Goal: Task Accomplishment & Management: Manage account settings

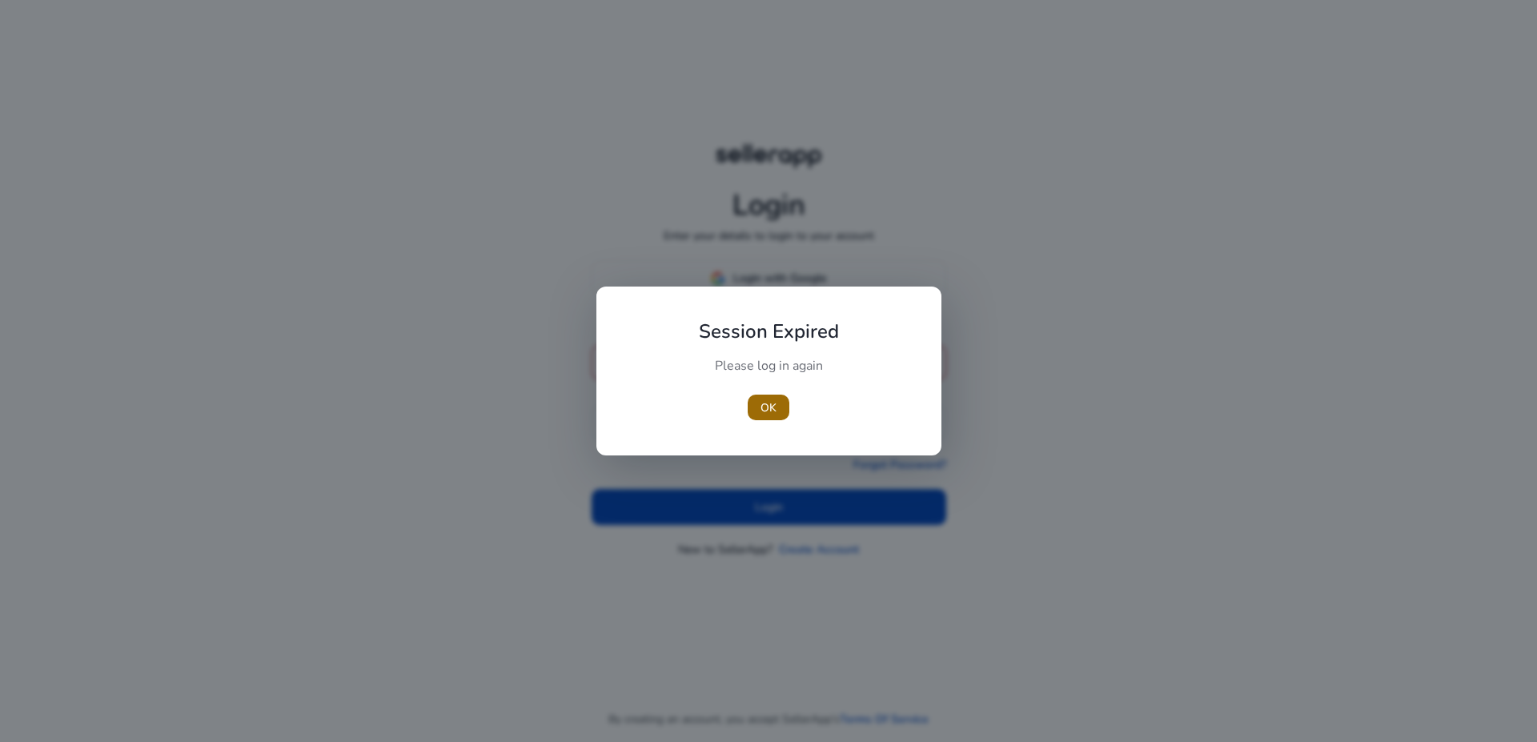
click at [773, 404] on span "OK" at bounding box center [769, 408] width 16 height 17
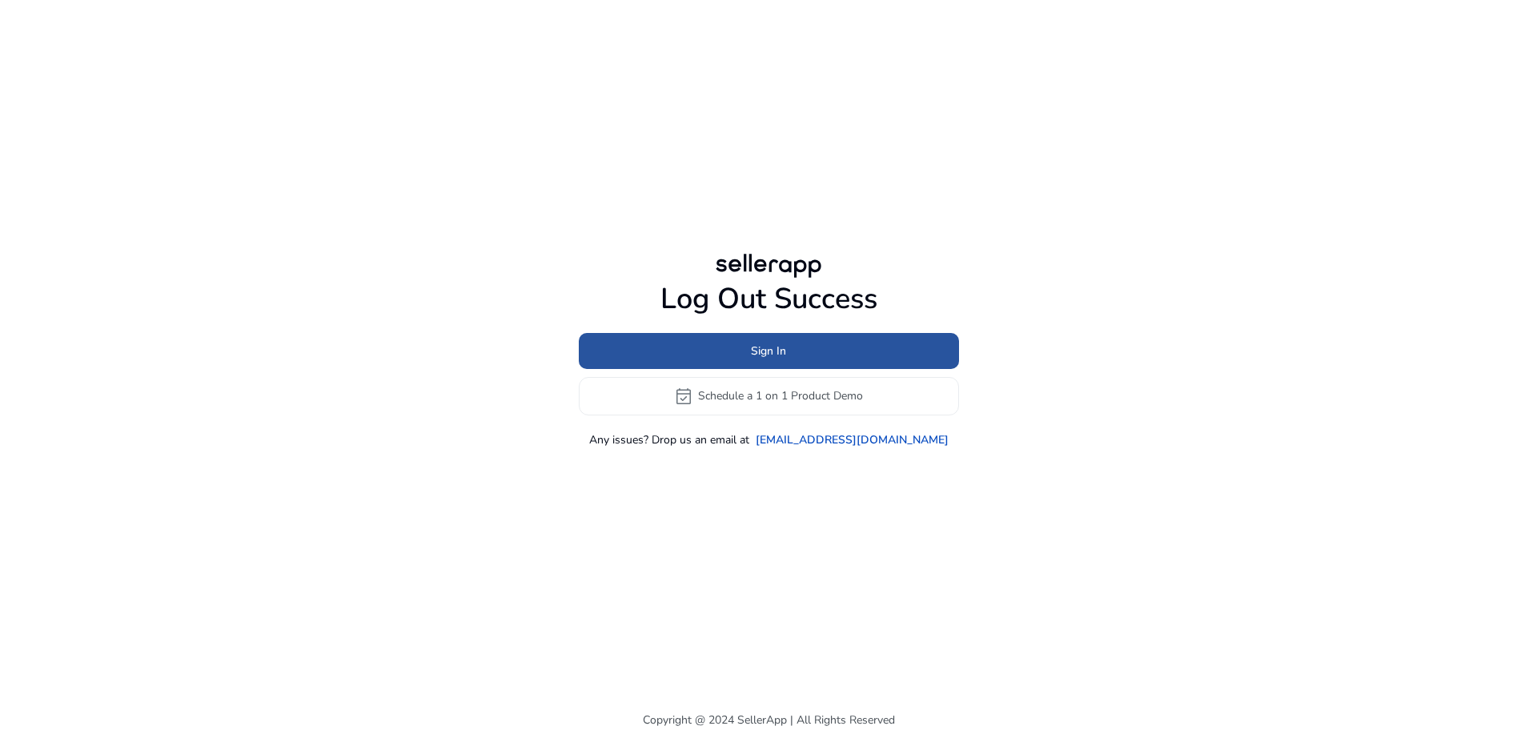
click at [799, 356] on span at bounding box center [769, 350] width 380 height 38
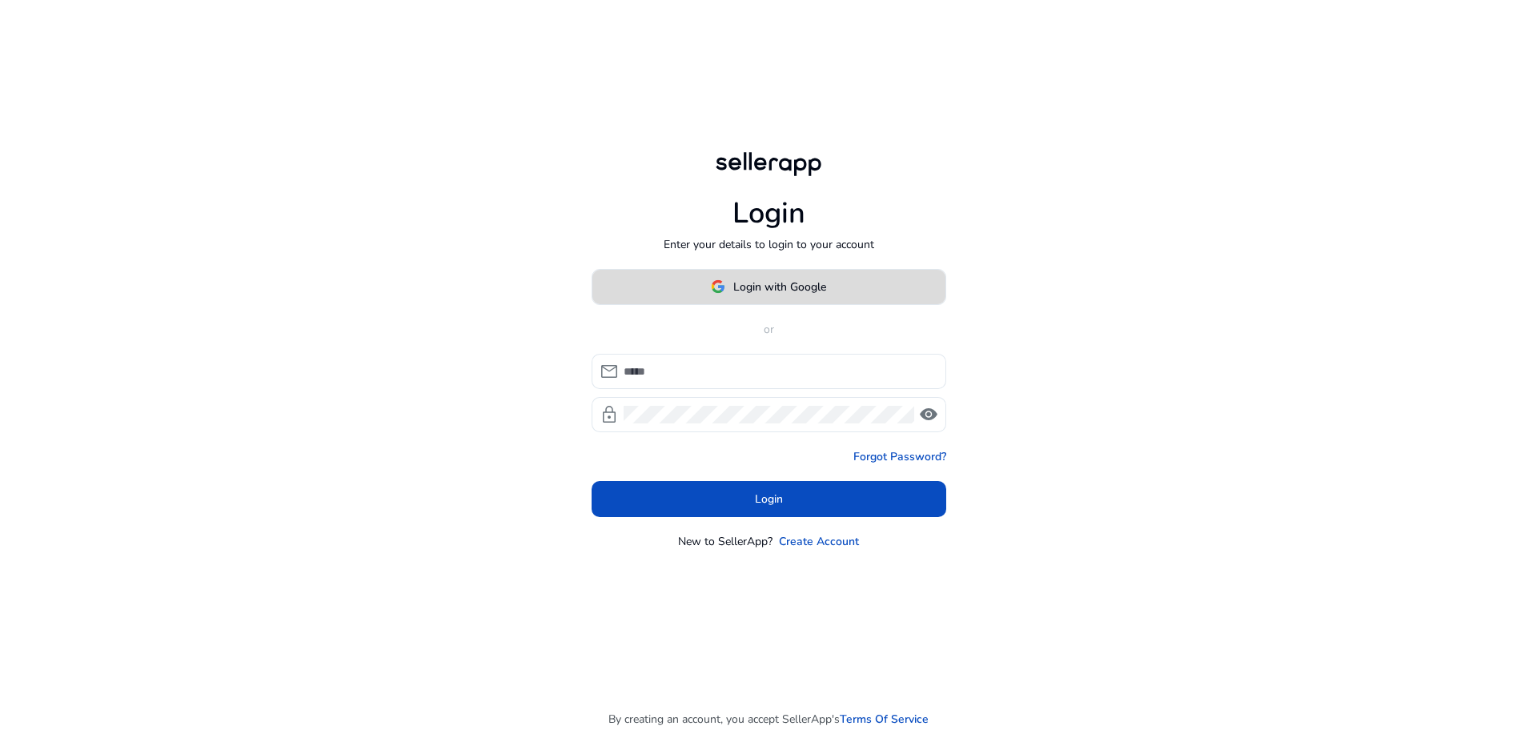
click at [799, 291] on span "Login with Google" at bounding box center [779, 287] width 93 height 17
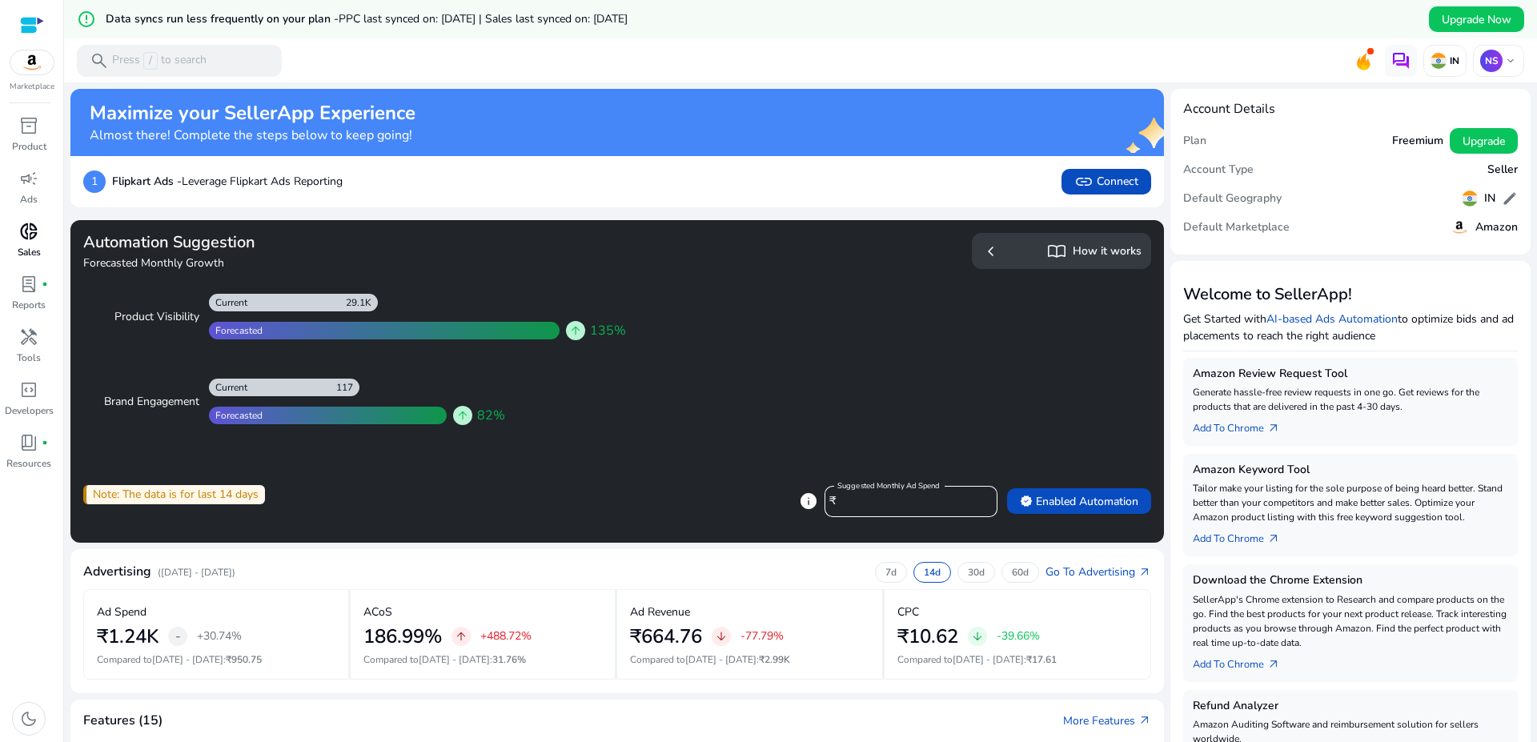
click at [22, 231] on span "donut_small" at bounding box center [28, 231] width 19 height 19
